Goal: Navigation & Orientation: Find specific page/section

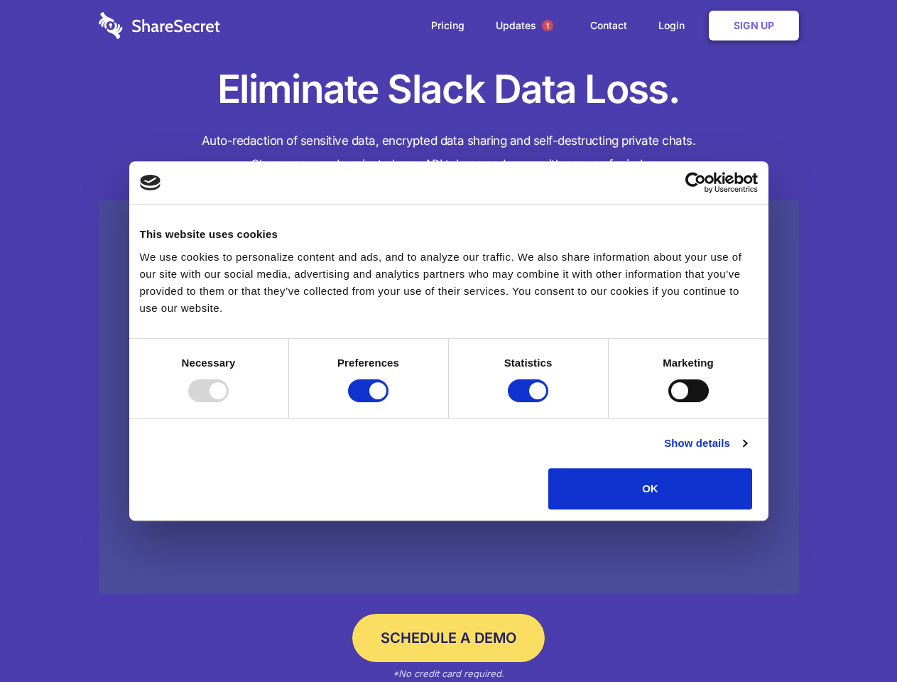
click at [229, 402] on div at bounding box center [208, 390] width 40 height 23
click at [388, 402] on input "Preferences" at bounding box center [368, 390] width 40 height 23
checkbox input "false"
click at [530, 402] on input "Statistics" at bounding box center [528, 390] width 40 height 23
checkbox input "false"
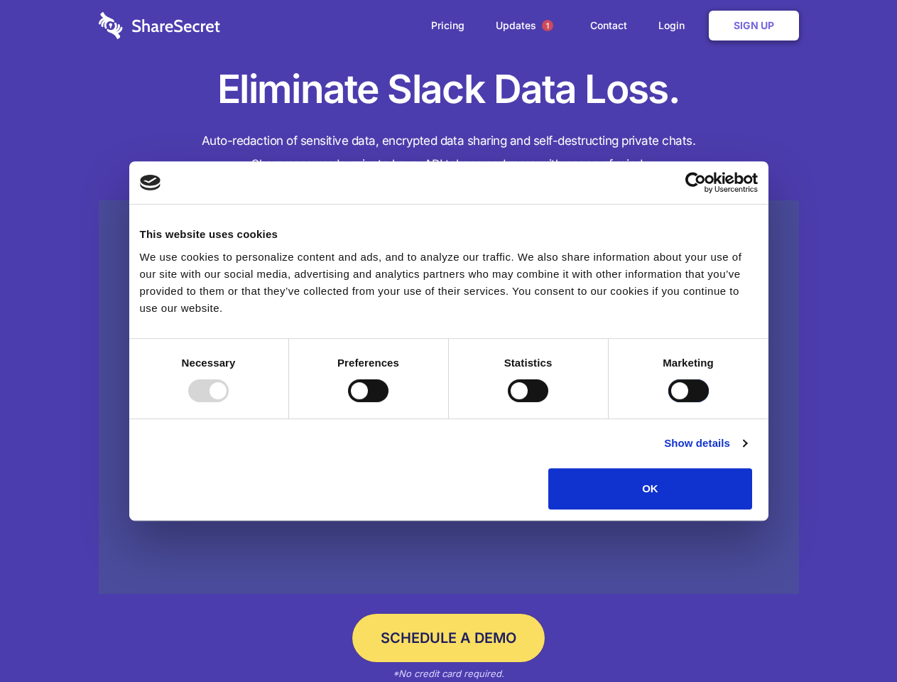
click at [668, 402] on input "Marketing" at bounding box center [688, 390] width 40 height 23
checkbox input "true"
click at [746, 452] on link "Show details" at bounding box center [705, 443] width 82 height 17
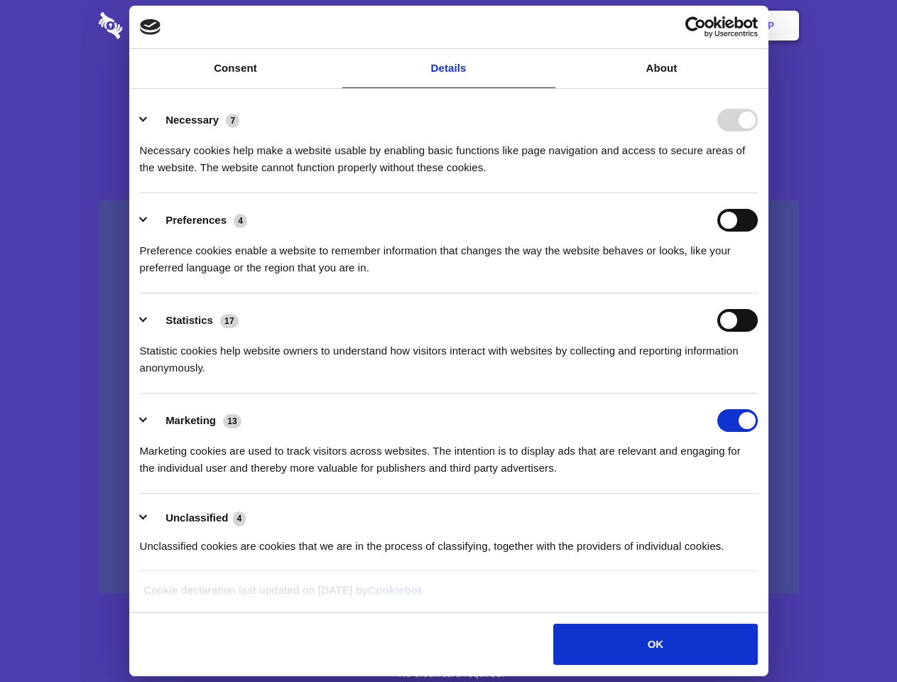
click at [785, 514] on body "Consent Details [#IABV2SETTINGS#] About This website uses cookies We use cookie…" at bounding box center [448, 341] width 897 height 682
click at [547, 26] on span "1" at bounding box center [547, 25] width 11 height 11
